Goal: Information Seeking & Learning: Find specific fact

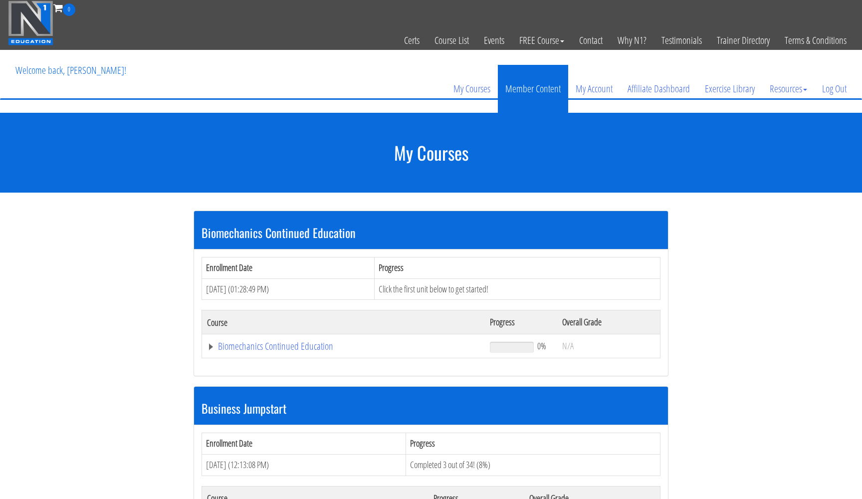
click at [530, 90] on link "Member Content" at bounding box center [533, 89] width 70 height 48
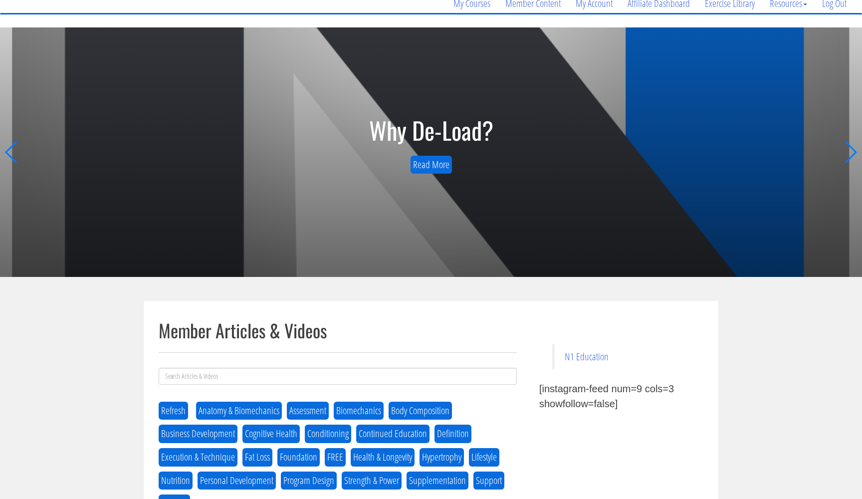
scroll to position [176, 0]
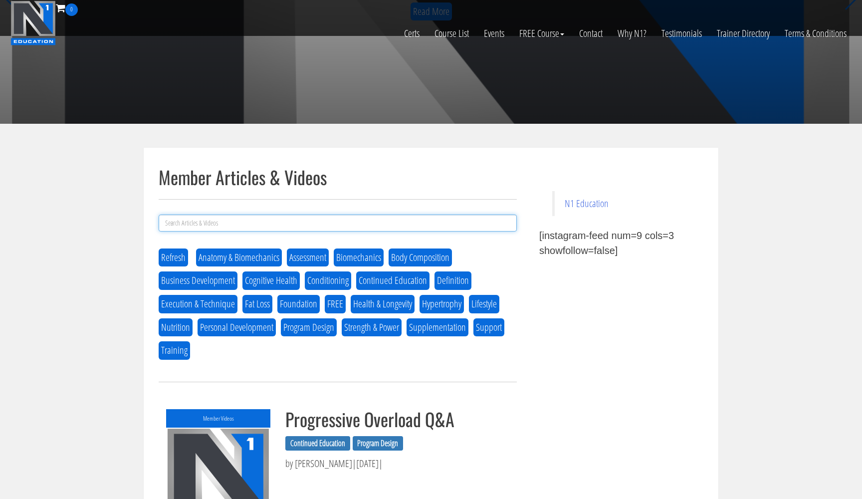
click at [347, 220] on input at bounding box center [338, 223] width 358 height 17
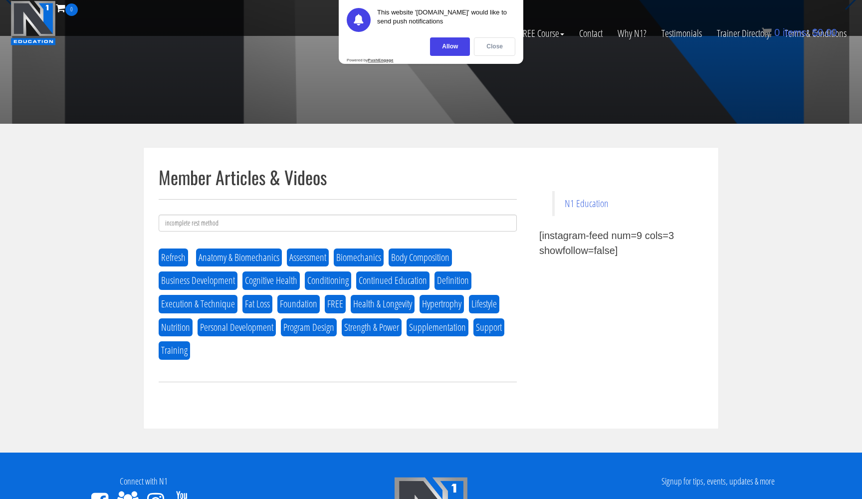
click at [490, 49] on div "Close" at bounding box center [494, 46] width 41 height 18
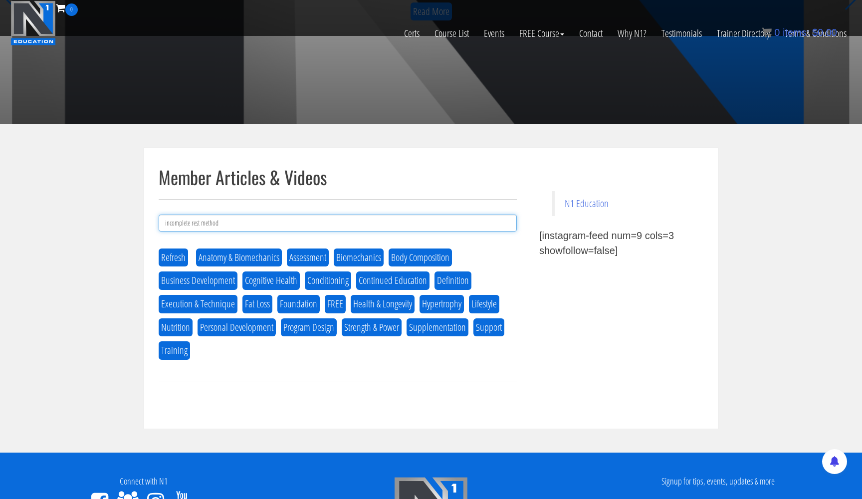
click at [392, 218] on input "incomplete rest method" at bounding box center [338, 223] width 358 height 17
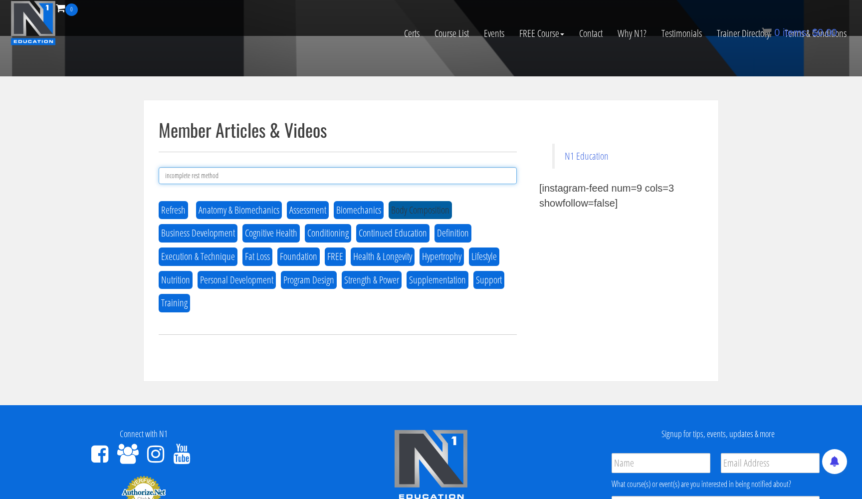
scroll to position [219, 0]
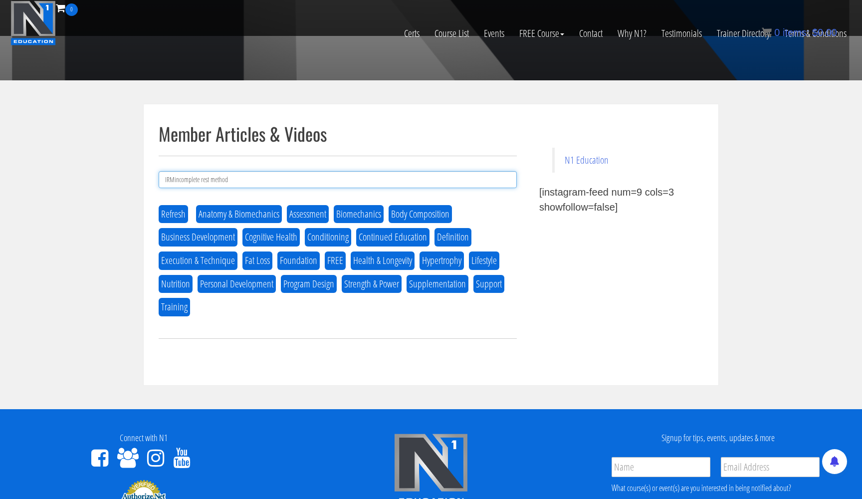
type input "IRM incomplete rest method"
drag, startPoint x: 256, startPoint y: 179, endPoint x: 114, endPoint y: 161, distance: 142.9
click at [114, 161] on section "Member Articles & Videos Refresh Anatomy & Biomechanics Assessment Biomechanics…" at bounding box center [431, 244] width 862 height 329
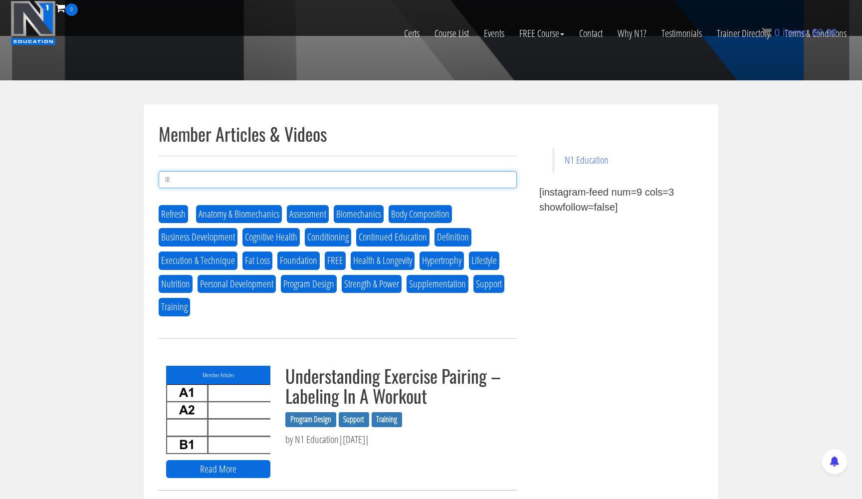
type input "I"
